Goal: Information Seeking & Learning: Learn about a topic

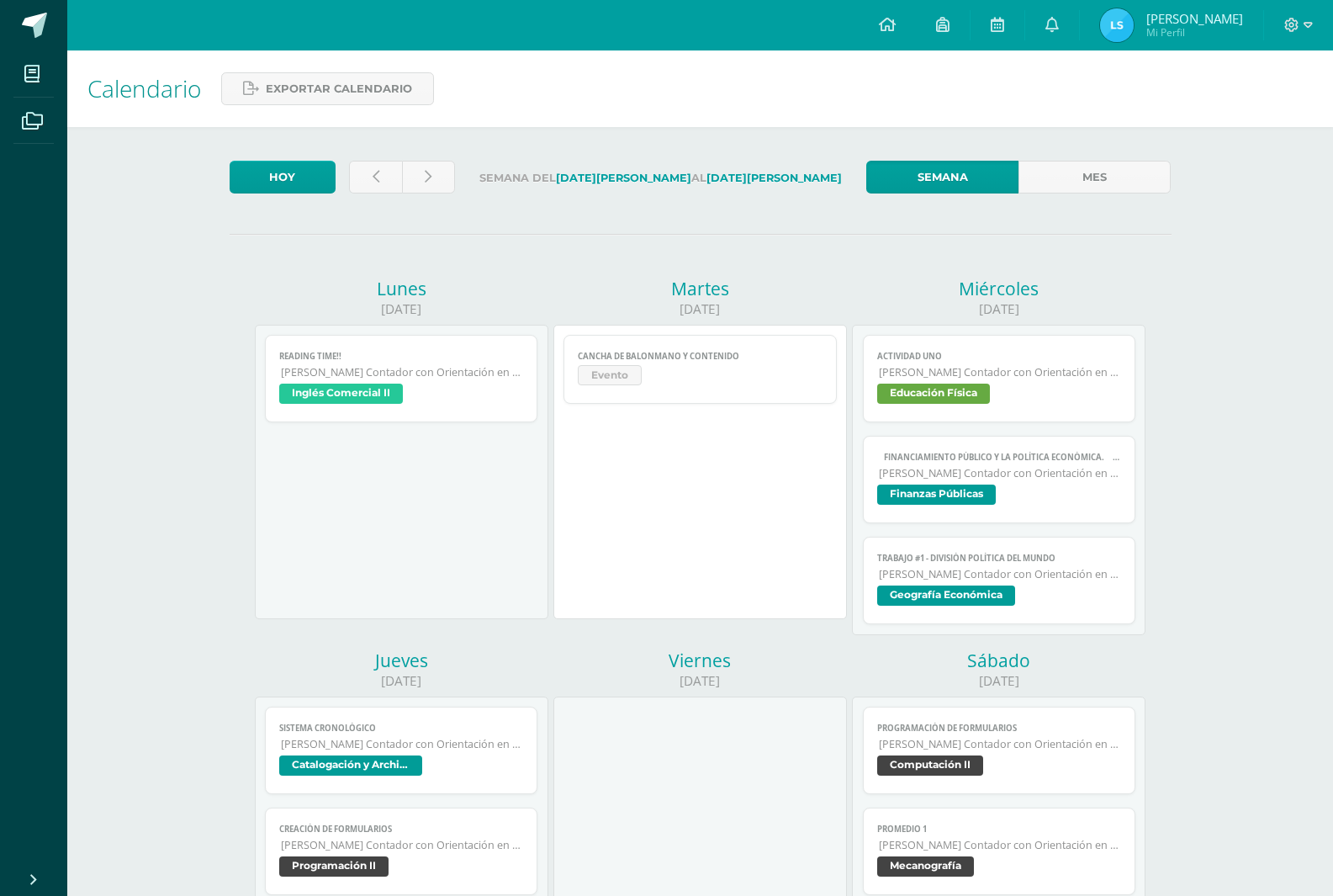
click at [957, 371] on span "[PERSON_NAME] Contador con Orientación en Computación" at bounding box center [1000, 372] width 243 height 15
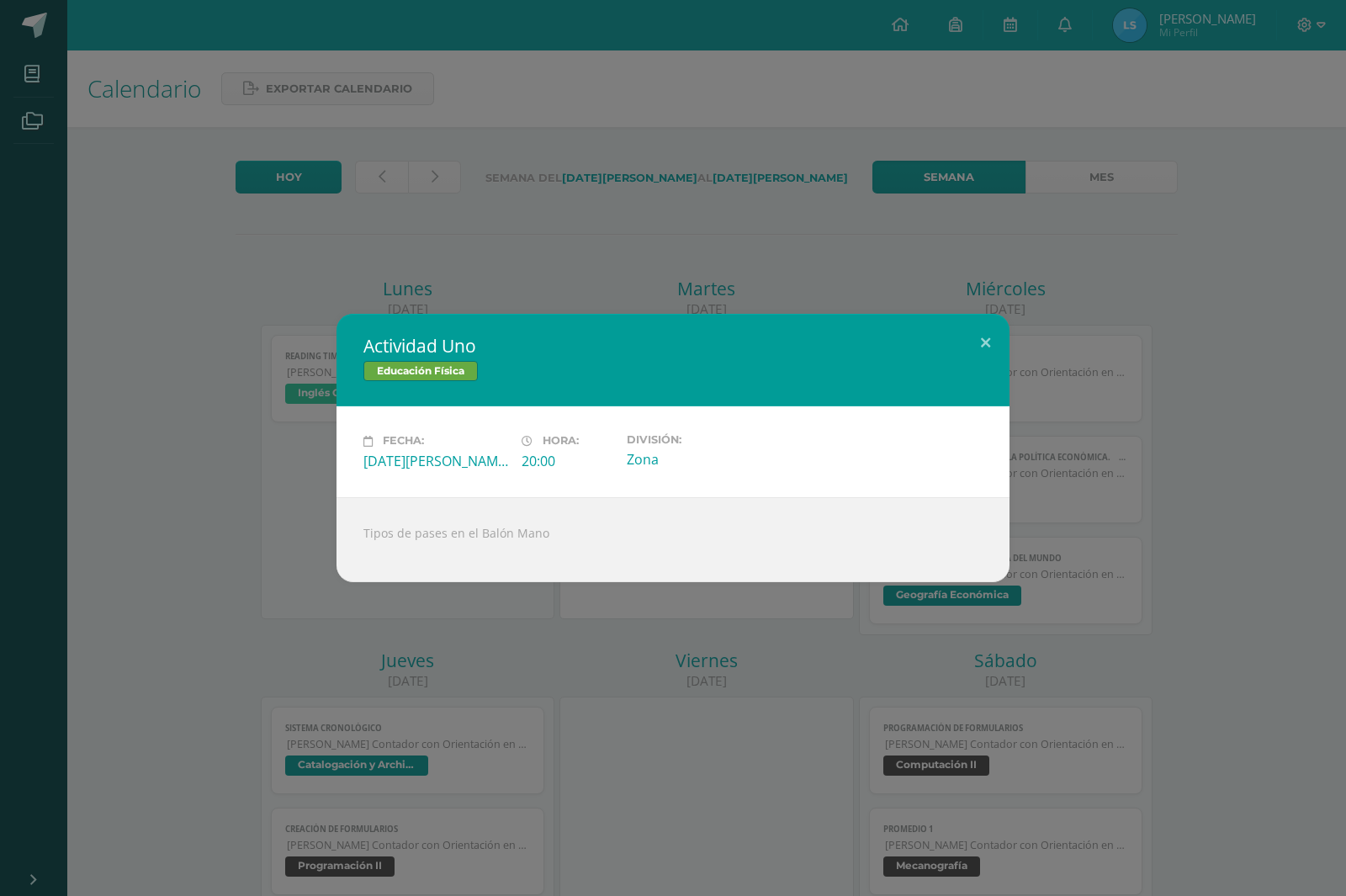
click at [640, 603] on div "Actividad Uno Educación Física Fecha: [DATE][PERSON_NAME] Hora: 20:00 División:…" at bounding box center [673, 448] width 1346 height 896
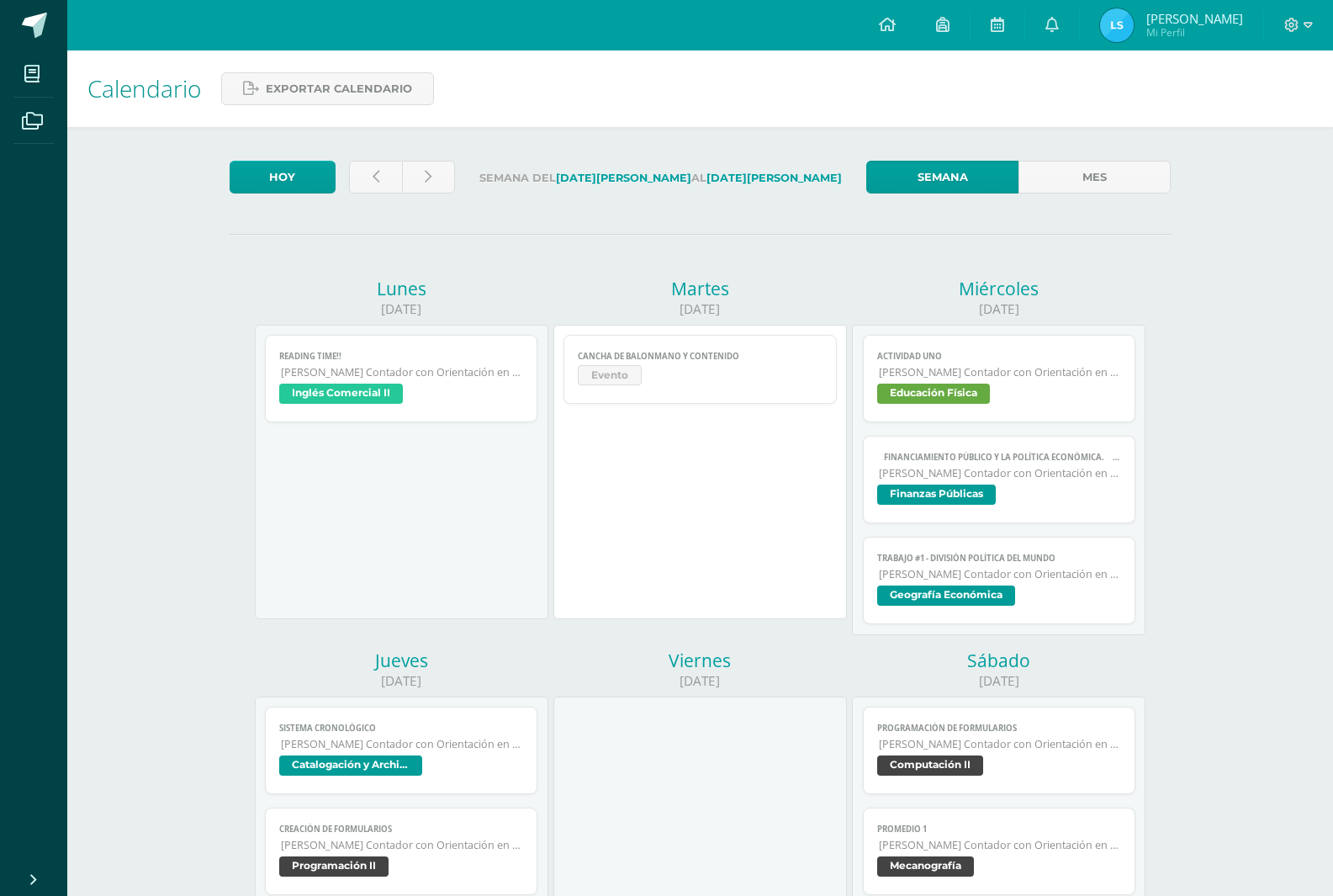
click at [630, 374] on span "Evento" at bounding box center [610, 375] width 64 height 20
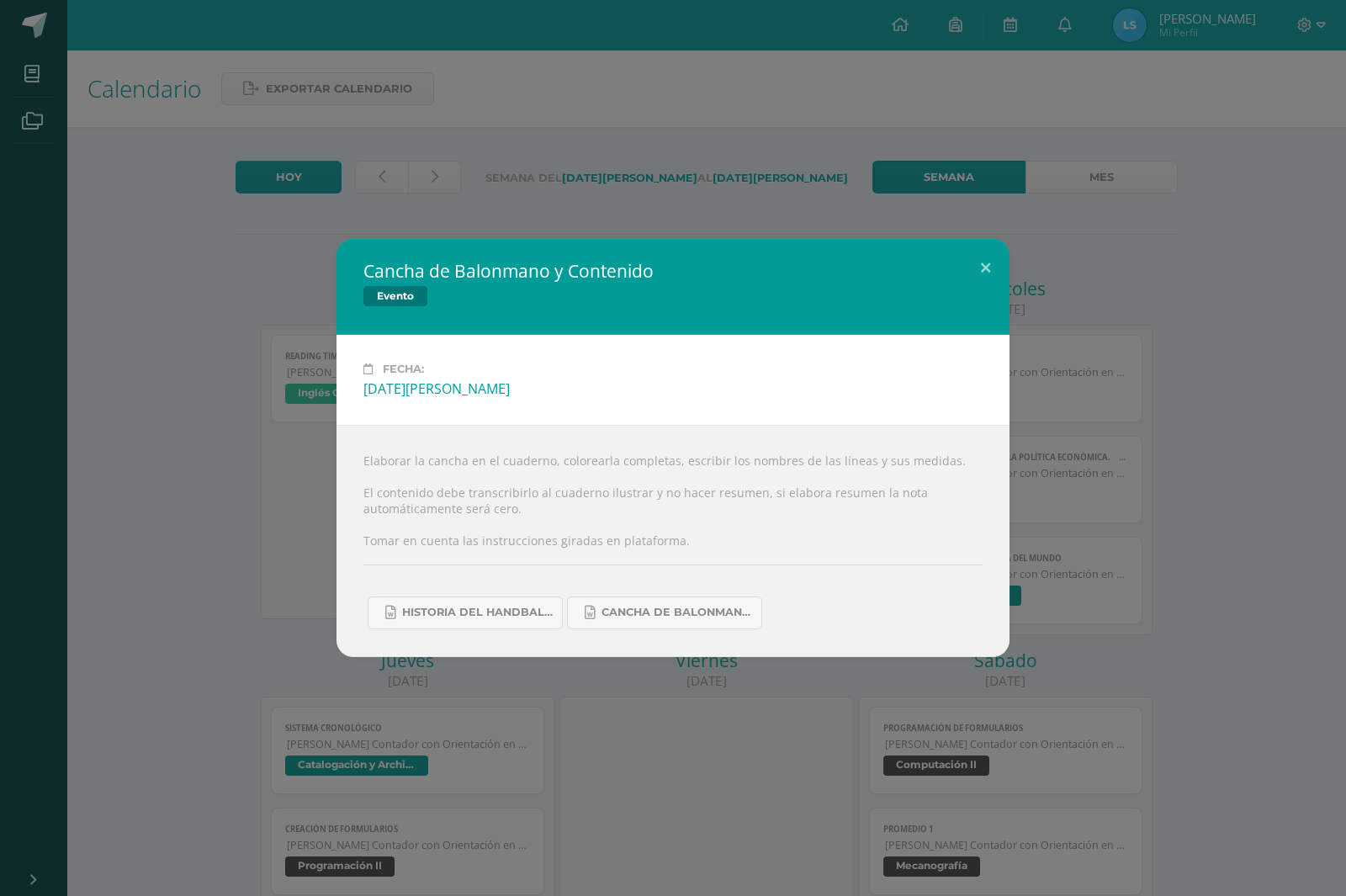
click at [552, 151] on div "Cancha de Balonmano y Contenido Evento Fecha: [DATE][PERSON_NAME] Elaborar la c…" at bounding box center [673, 448] width 1346 height 896
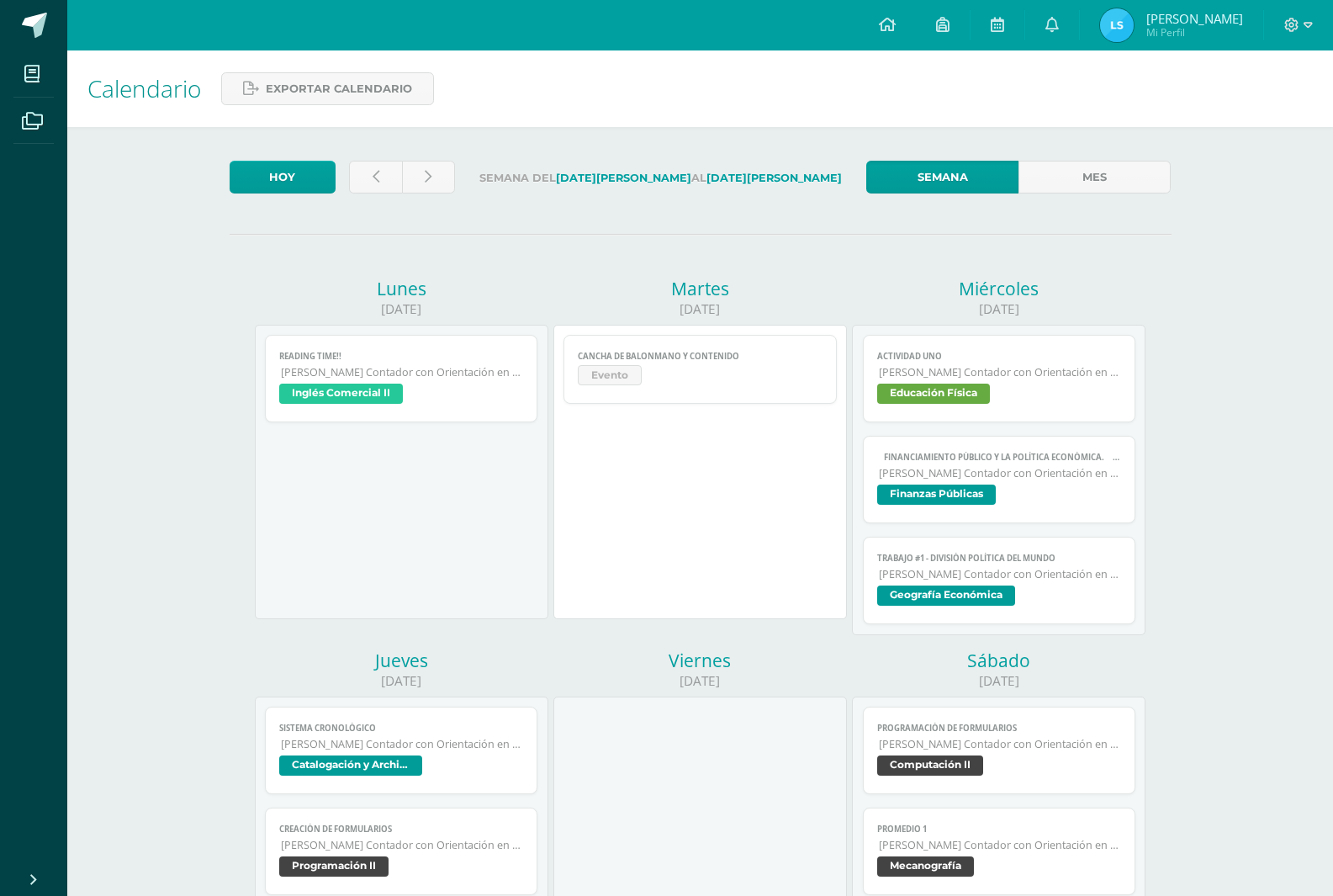
click at [954, 497] on span "Finanzas Públicas" at bounding box center [936, 494] width 118 height 20
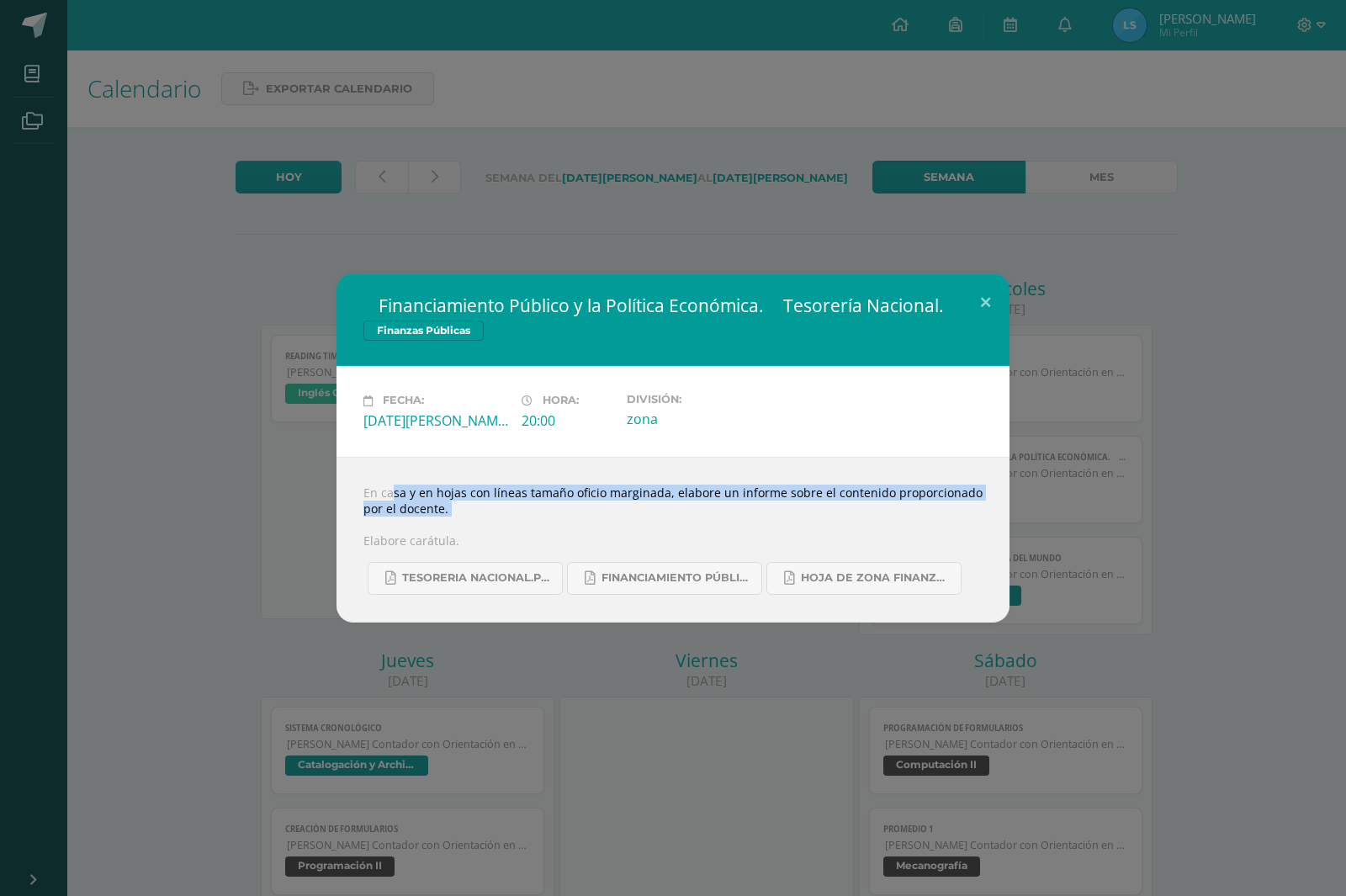
drag, startPoint x: 378, startPoint y: 497, endPoint x: 490, endPoint y: 524, distance: 115.2
click at [492, 523] on div "En casa y en hojas con líneas tamaño oficio marginada, elabore un informe sobre…" at bounding box center [673, 539] width 673 height 166
copy div "En casa y en hojas con líneas tamaño oficio marginada, elabore un informe sobre…"
click at [388, 501] on div "En casa y en hojas con líneas tamaño oficio marginada, elabore un informe sobre…" at bounding box center [673, 539] width 673 height 166
click at [370, 491] on div "En casa y en hojas con líneas tamaño oficio marginada, elabore un informe sobre…" at bounding box center [673, 539] width 673 height 166
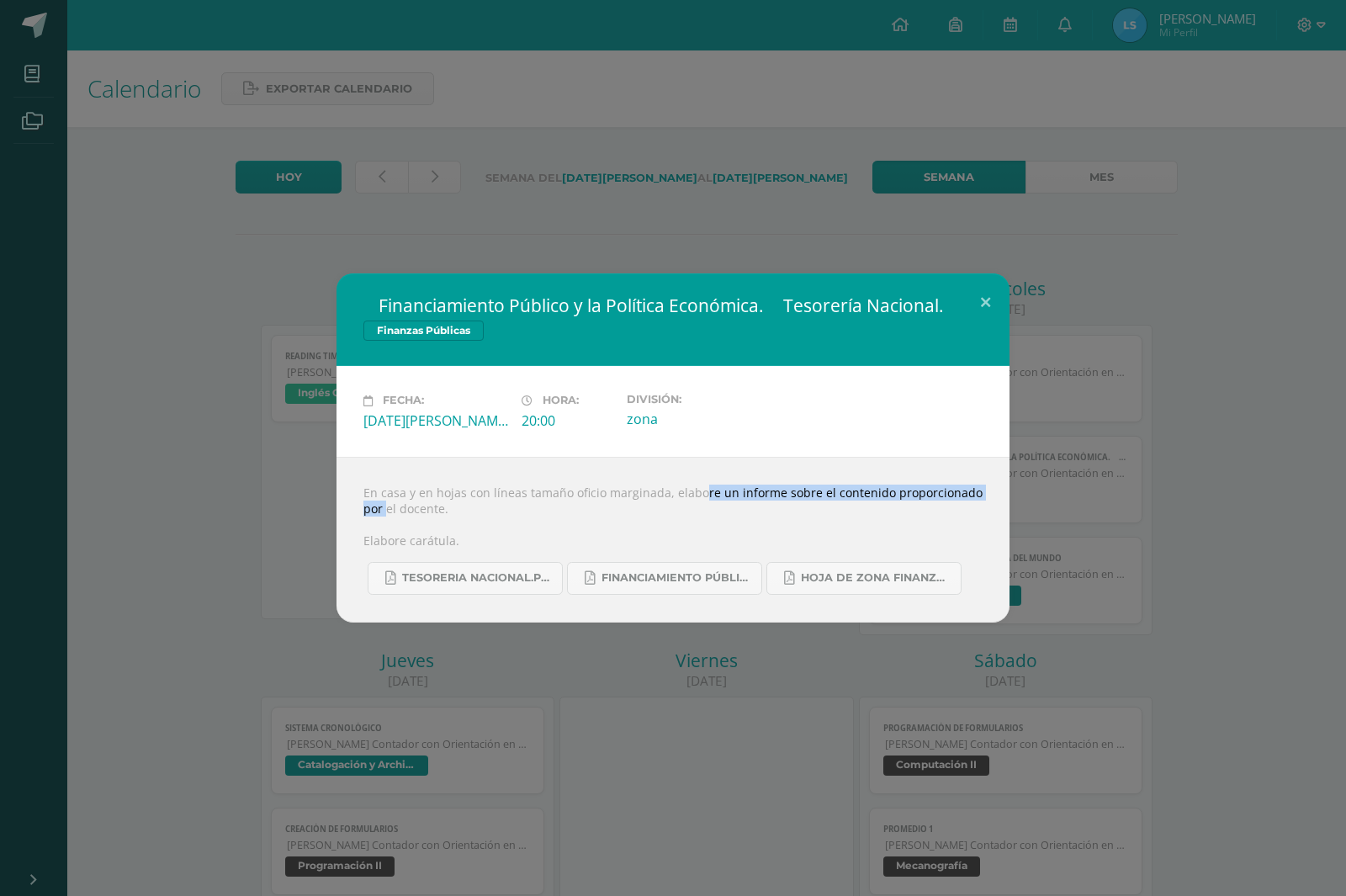
drag, startPoint x: 669, startPoint y: 491, endPoint x: 970, endPoint y: 492, distance: 301.0
click at [970, 492] on div "En casa y en hojas con líneas tamaño oficio marginada, elabore un informe sobre…" at bounding box center [673, 539] width 673 height 166
copy div "elabore un informe sobre el contenido proporcionado"
click at [493, 574] on span "TESORERIA NACIONAL.pdf" at bounding box center [477, 578] width 151 height 14
click at [658, 578] on span "FINANCIAMIENTO PÚBLICO Y POLÍTICA ECONÓMICA.pdf" at bounding box center [677, 578] width 151 height 14
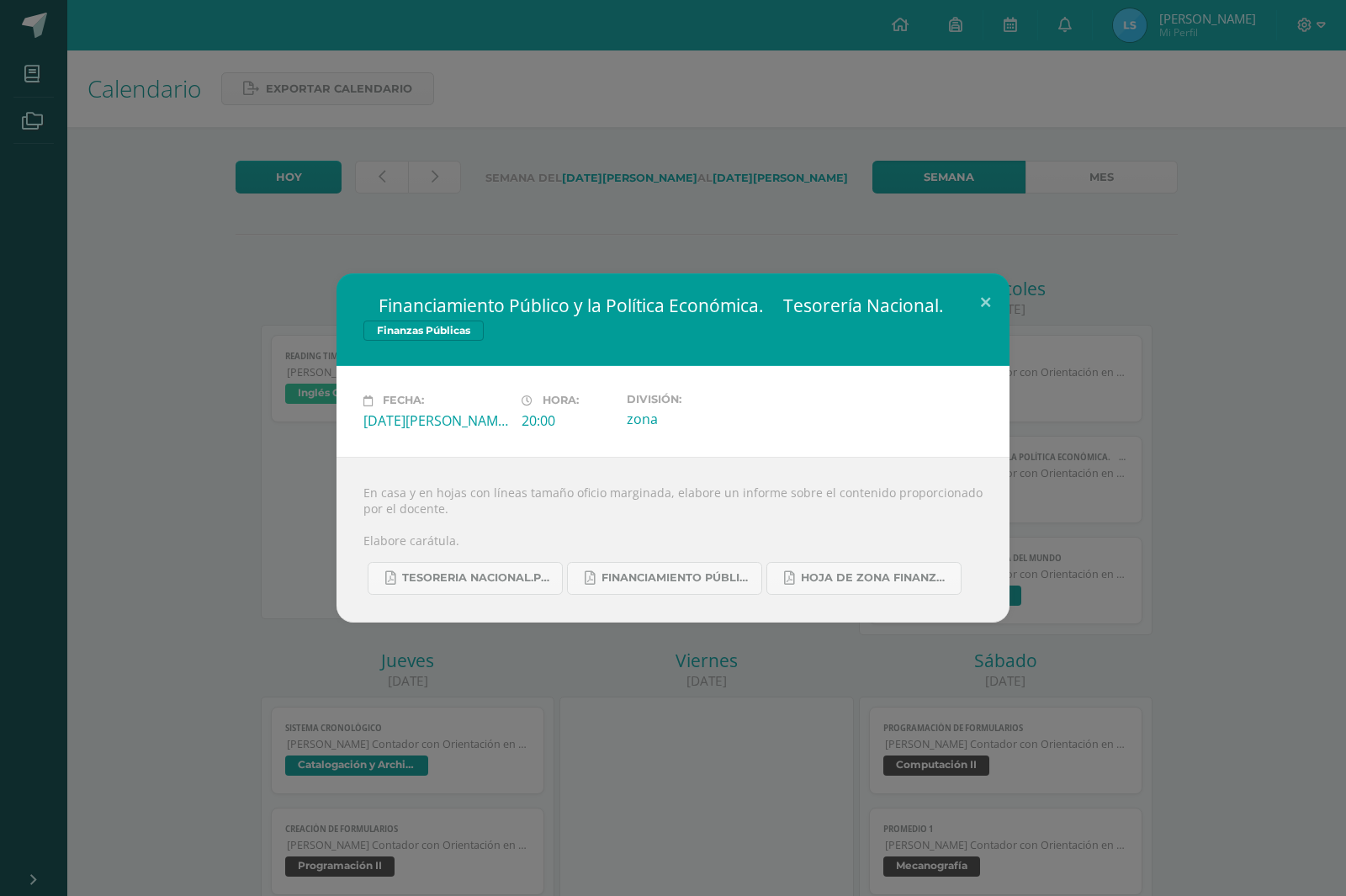
click at [614, 156] on div " Financiamiento Público y la Política Económica.  Tesorería Nacional. Finanza…" at bounding box center [673, 448] width 1346 height 896
